Goal: Information Seeking & Learning: Understand process/instructions

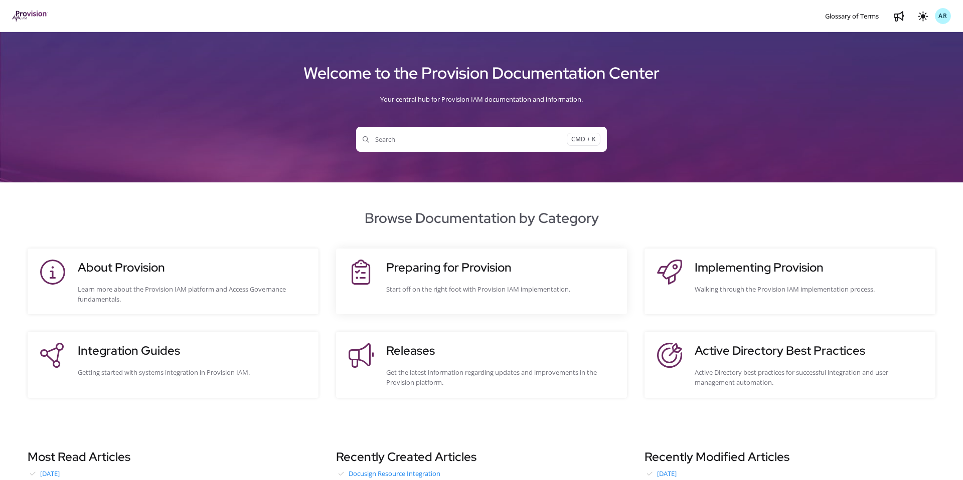
click at [560, 272] on h3 "Preparing for Provision" at bounding box center [501, 268] width 231 height 18
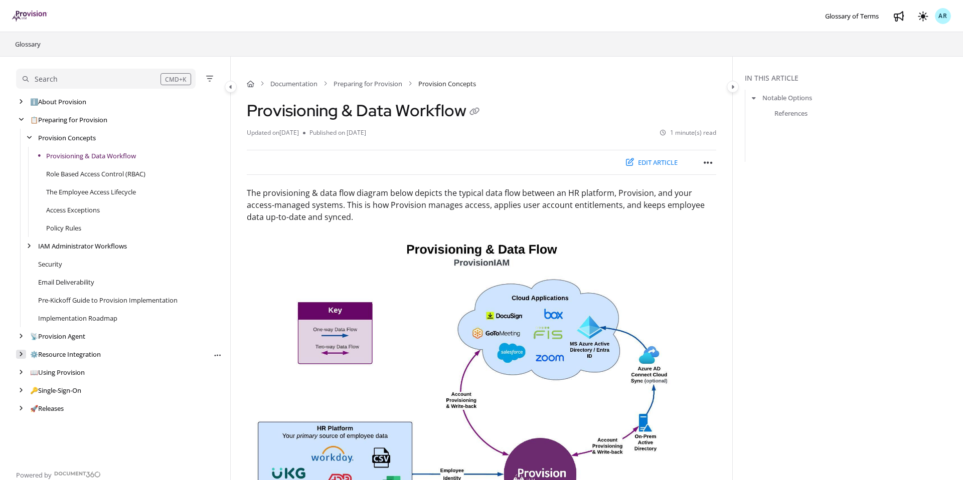
click at [22, 356] on icon "arrow" at bounding box center [21, 355] width 4 height 6
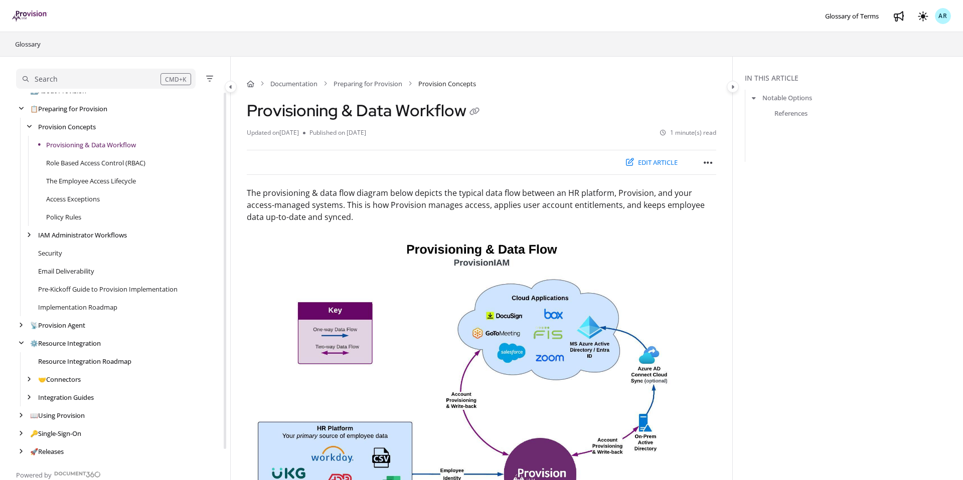
click at [89, 363] on link "Resource Integration Roadmap" at bounding box center [84, 362] width 93 height 10
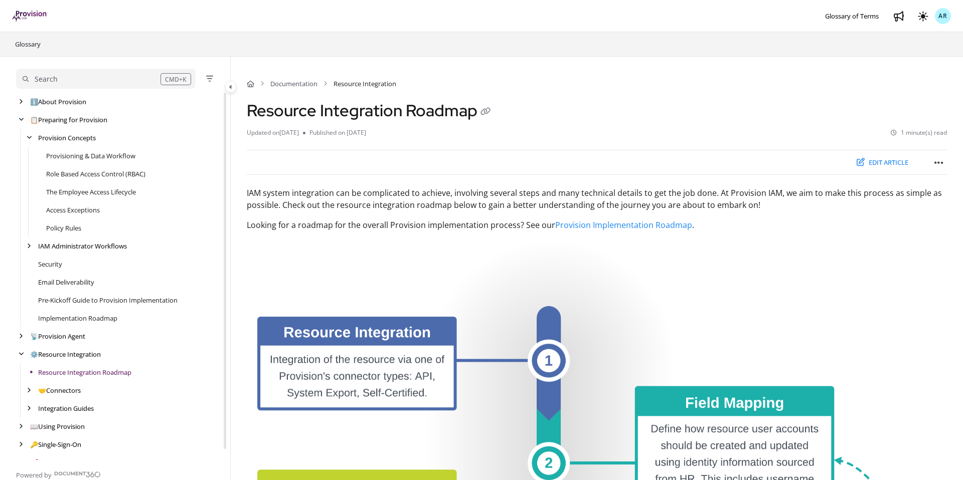
scroll to position [12, 0]
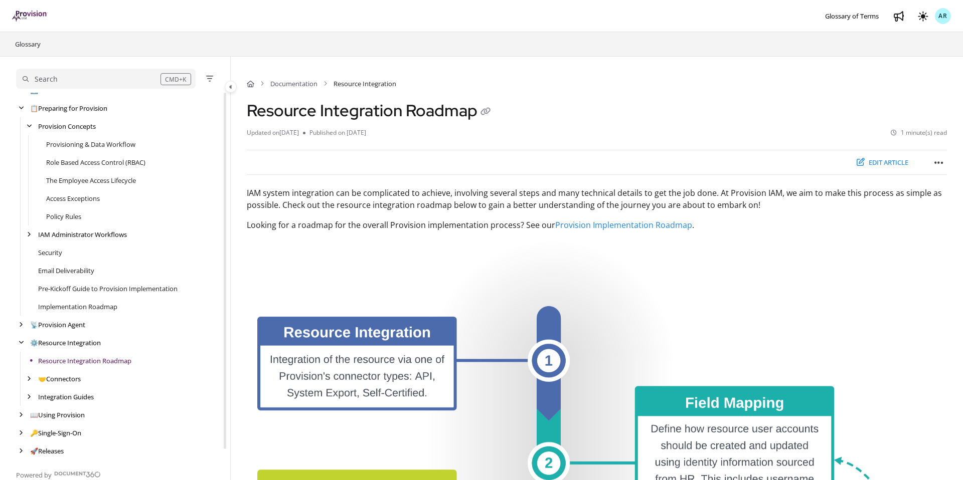
click at [73, 79] on div "Search" at bounding box center [92, 79] width 138 height 11
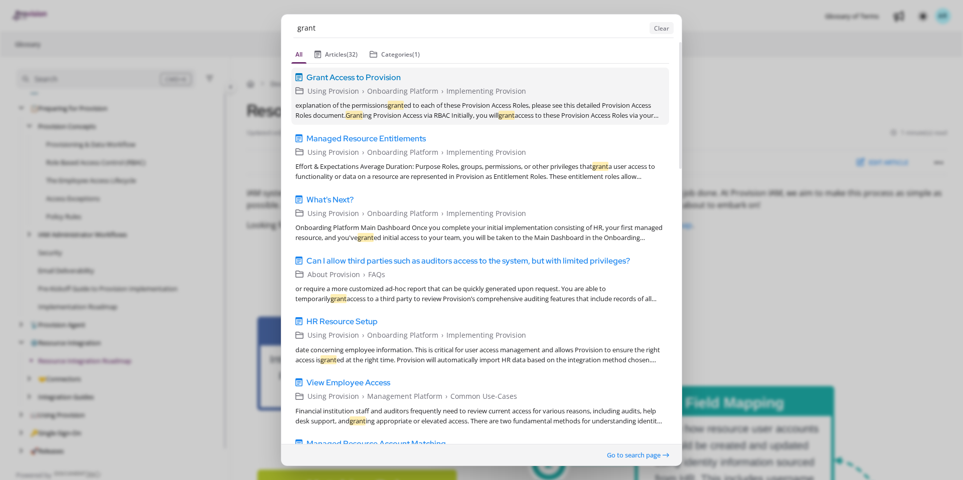
type input "grant"
click at [371, 78] on span "Grant Access to Provision" at bounding box center [353, 77] width 94 height 12
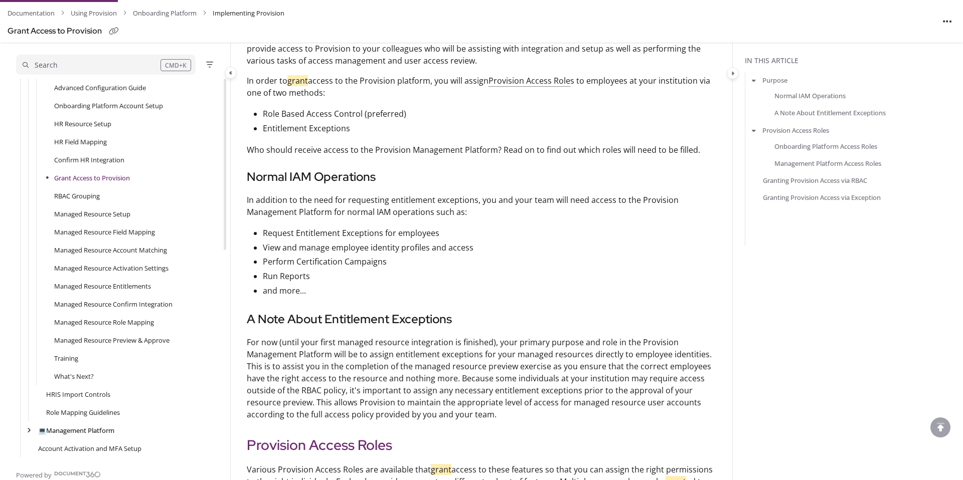
scroll to position [260, 0]
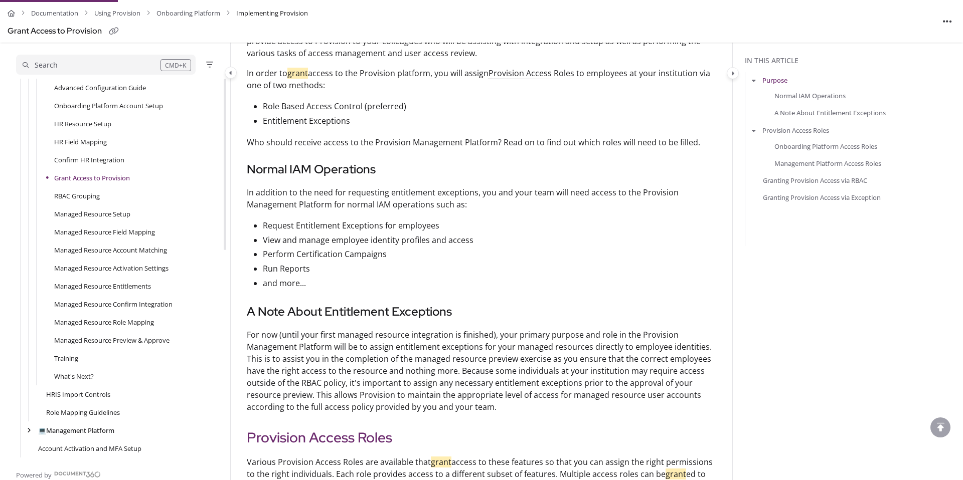
click at [92, 174] on link "Grant Access to Provision" at bounding box center [92, 178] width 76 height 10
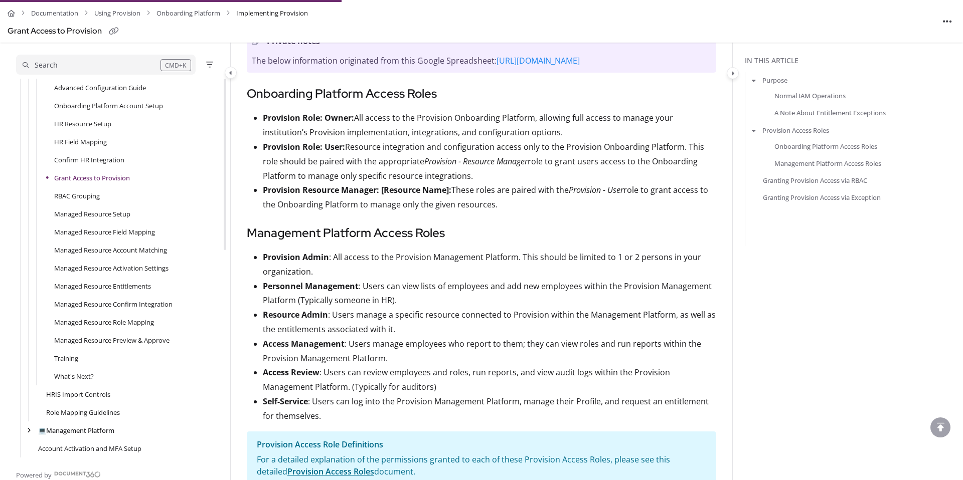
scroll to position [756, 0]
